Goal: Consume media (video, audio): Consume media (video, audio)

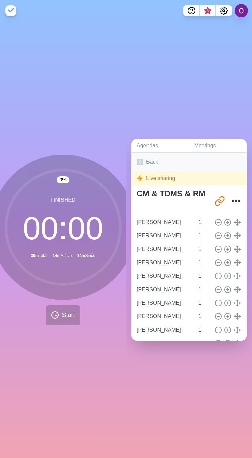
click at [139, 159] on icon at bounding box center [140, 162] width 7 height 7
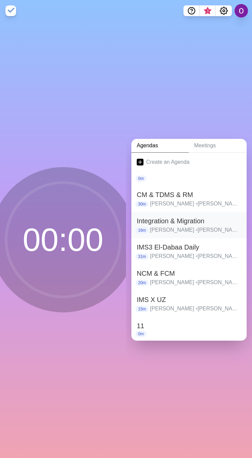
click at [166, 217] on h2 "Integration & Migration" at bounding box center [189, 221] width 105 height 10
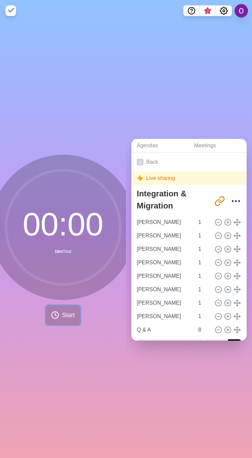
click at [62, 315] on span "Start" at bounding box center [68, 315] width 13 height 9
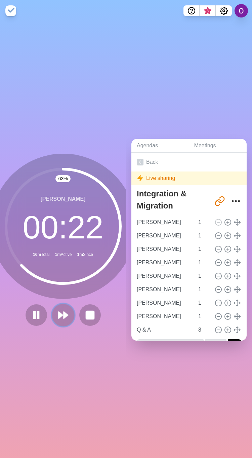
click at [56, 319] on button at bounding box center [63, 315] width 23 height 23
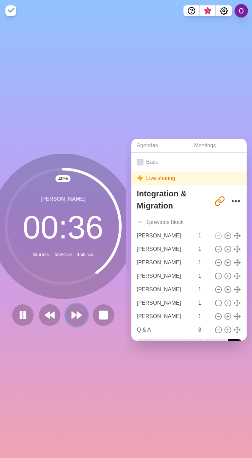
click at [74, 315] on icon at bounding box center [76, 314] width 11 height 11
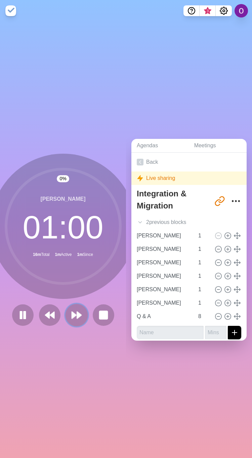
click at [74, 315] on icon at bounding box center [76, 314] width 11 height 11
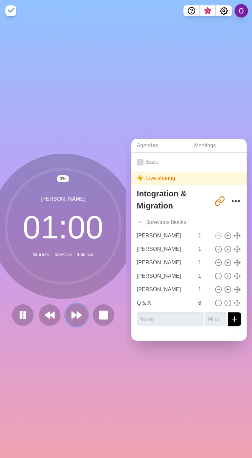
click at [74, 315] on icon at bounding box center [76, 314] width 11 height 11
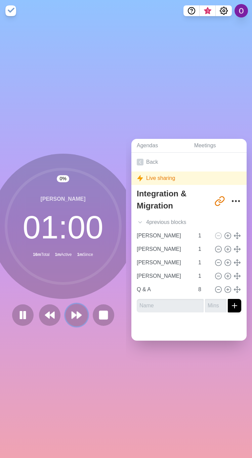
click at [74, 315] on icon at bounding box center [76, 314] width 11 height 11
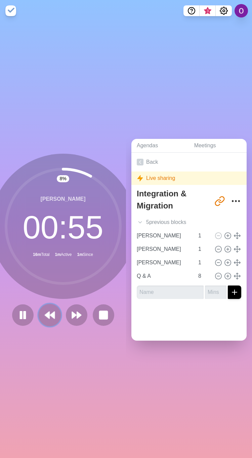
click at [44, 312] on icon at bounding box center [49, 314] width 11 height 11
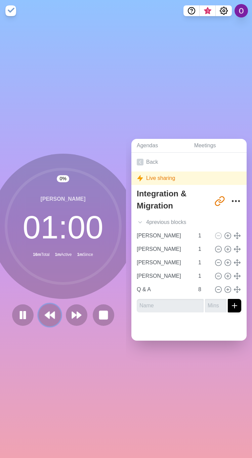
click at [44, 312] on icon at bounding box center [49, 314] width 11 height 11
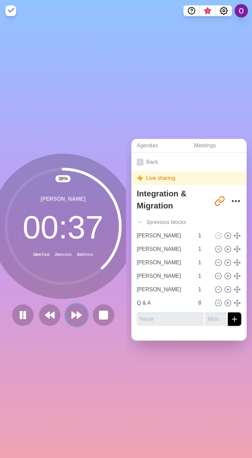
click at [72, 312] on polygon at bounding box center [74, 315] width 4 height 7
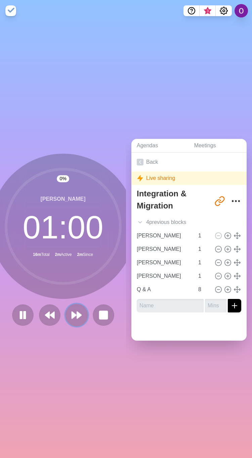
click at [72, 312] on polygon at bounding box center [74, 315] width 4 height 7
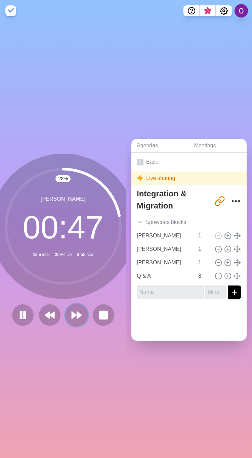
click at [77, 309] on icon at bounding box center [76, 314] width 11 height 11
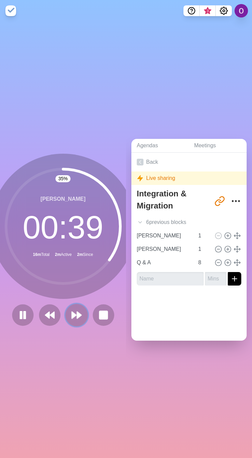
click at [72, 309] on icon at bounding box center [76, 314] width 11 height 11
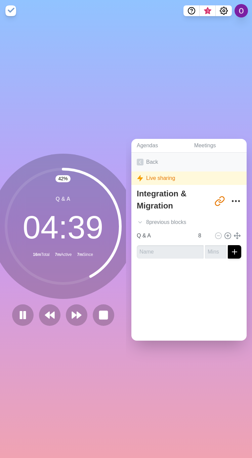
click at [139, 160] on icon at bounding box center [140, 162] width 7 height 7
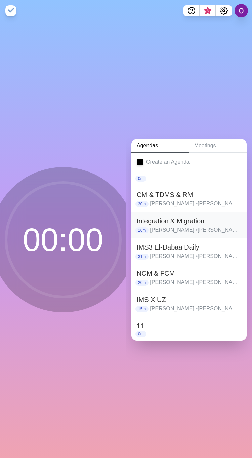
click at [173, 222] on h2 "Integration & Migration" at bounding box center [189, 221] width 105 height 10
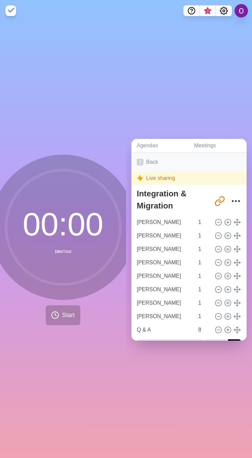
click at [140, 159] on icon at bounding box center [140, 162] width 7 height 7
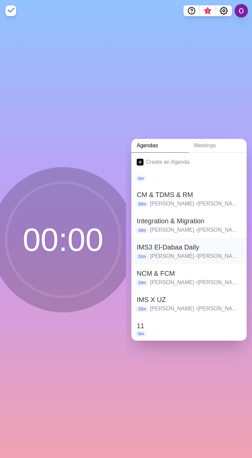
click at [172, 247] on h2 "IMS3 El-Dabaa Daily" at bounding box center [189, 247] width 105 height 10
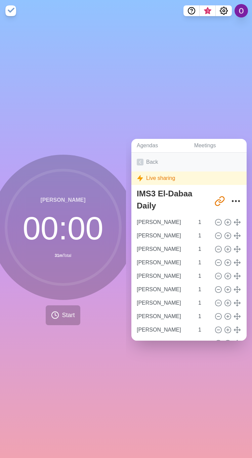
click at [143, 159] on icon at bounding box center [140, 162] width 7 height 7
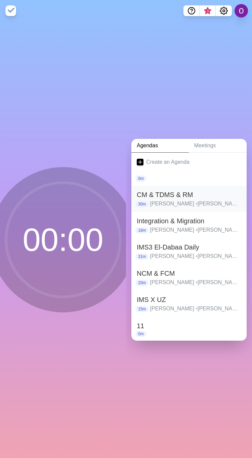
click at [177, 200] on p "[PERSON_NAME] • [PERSON_NAME] • [PERSON_NAME] • [PERSON_NAME] • [PERSON_NAME] •…" at bounding box center [195, 204] width 91 height 8
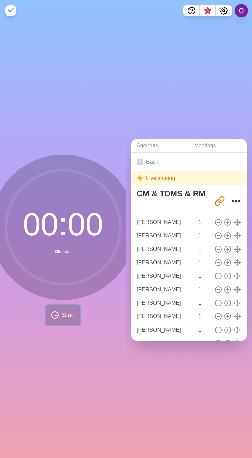
click at [62, 313] on span "Start" at bounding box center [68, 315] width 13 height 9
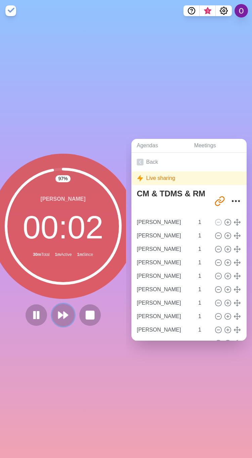
click at [64, 312] on polygon at bounding box center [66, 315] width 4 height 7
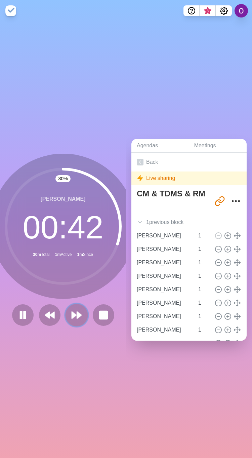
click at [77, 312] on polygon at bounding box center [79, 315] width 4 height 7
click at [72, 314] on icon at bounding box center [76, 314] width 11 height 11
click at [72, 310] on icon at bounding box center [76, 314] width 11 height 11
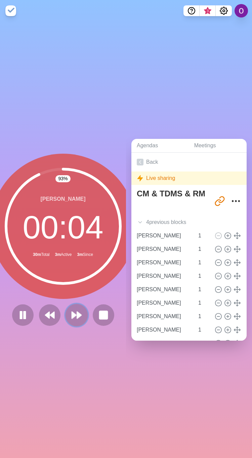
click at [71, 316] on icon at bounding box center [76, 314] width 11 height 11
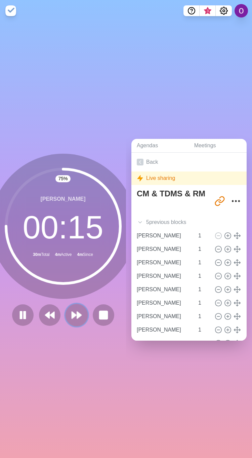
click at [77, 312] on polygon at bounding box center [79, 315] width 4 height 7
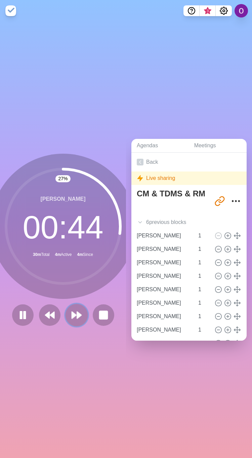
click at [77, 312] on polygon at bounding box center [79, 315] width 4 height 7
click at [77, 313] on polygon at bounding box center [79, 315] width 4 height 7
click at [77, 312] on polygon at bounding box center [79, 315] width 4 height 7
click at [72, 313] on polygon at bounding box center [74, 315] width 4 height 7
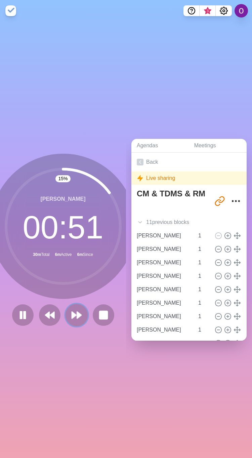
click at [71, 314] on icon at bounding box center [76, 314] width 11 height 11
click at [72, 312] on polygon at bounding box center [74, 315] width 4 height 7
click at [77, 312] on polygon at bounding box center [79, 315] width 4 height 7
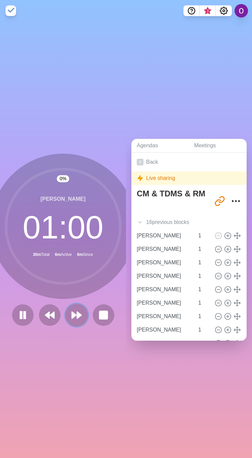
click at [77, 312] on polygon at bounding box center [79, 315] width 4 height 7
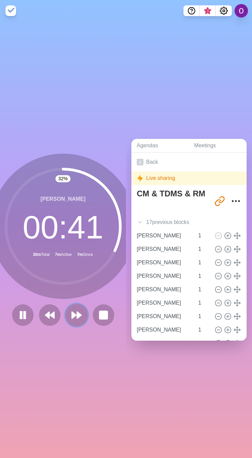
click at [75, 317] on icon at bounding box center [76, 314] width 11 height 11
click at [72, 313] on polygon at bounding box center [74, 315] width 4 height 7
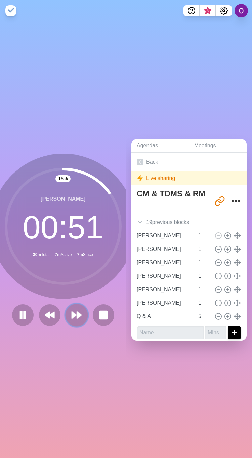
click at [73, 315] on icon at bounding box center [76, 314] width 11 height 11
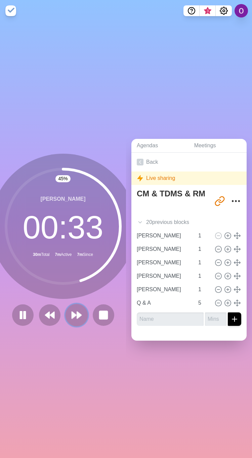
click at [72, 310] on icon at bounding box center [76, 314] width 11 height 11
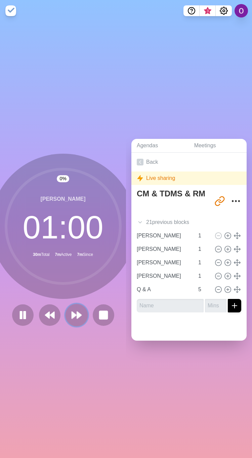
click at [72, 310] on icon at bounding box center [76, 314] width 11 height 11
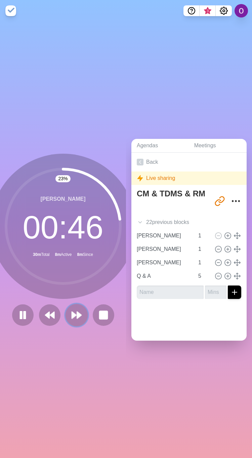
click at [71, 309] on icon at bounding box center [76, 314] width 11 height 11
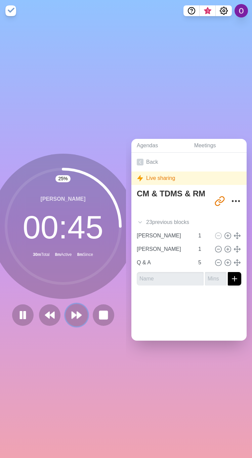
click at [73, 312] on icon at bounding box center [76, 314] width 11 height 11
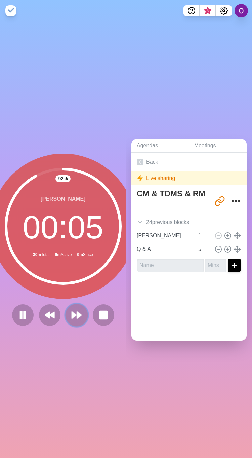
click at [77, 313] on polygon at bounding box center [79, 315] width 4 height 7
